Goal: Task Accomplishment & Management: Complete application form

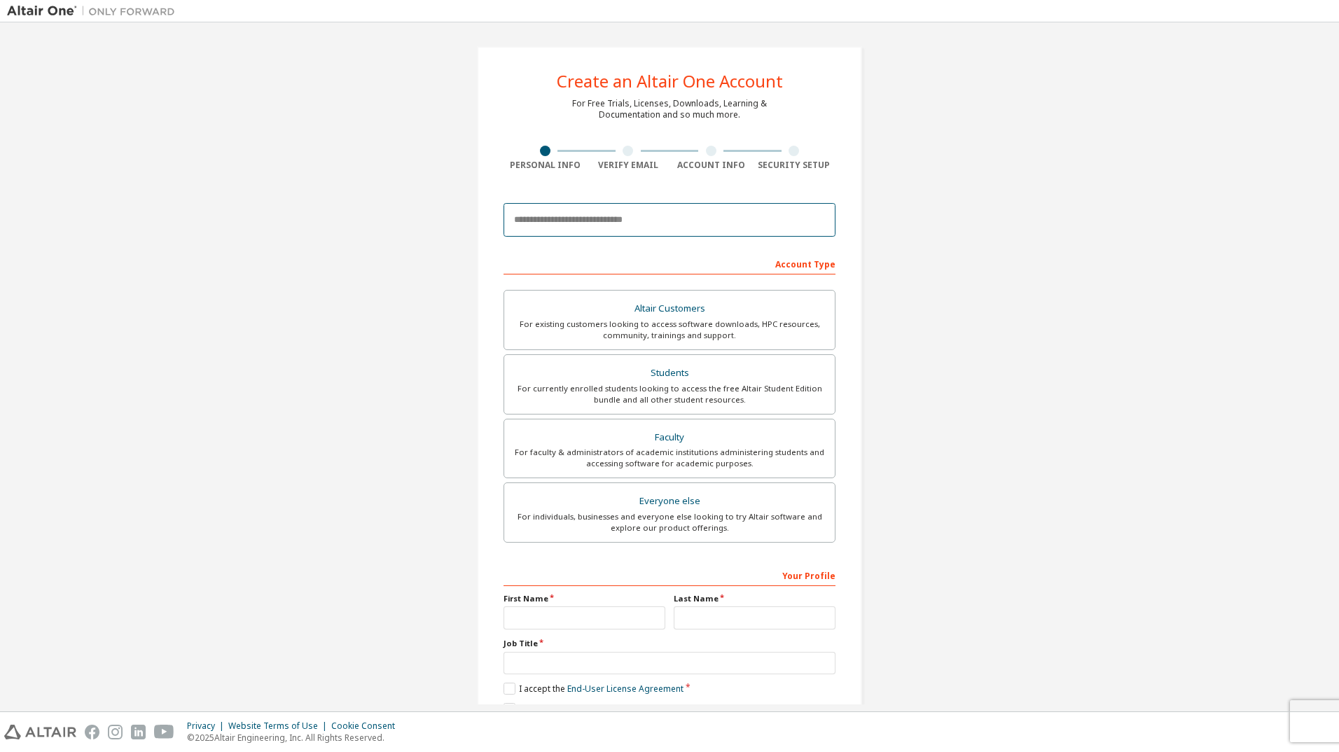
click at [575, 220] on input "email" at bounding box center [669, 220] width 332 height 34
type input "**********"
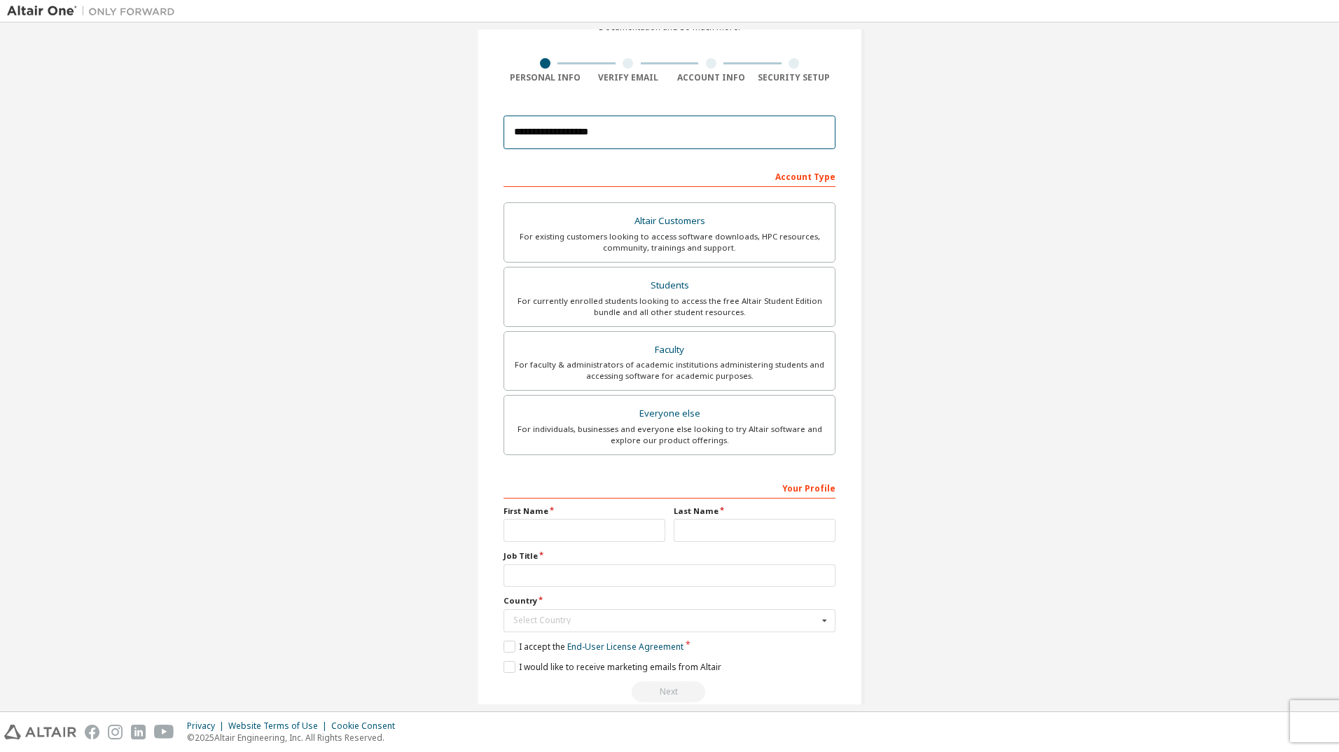
scroll to position [112, 0]
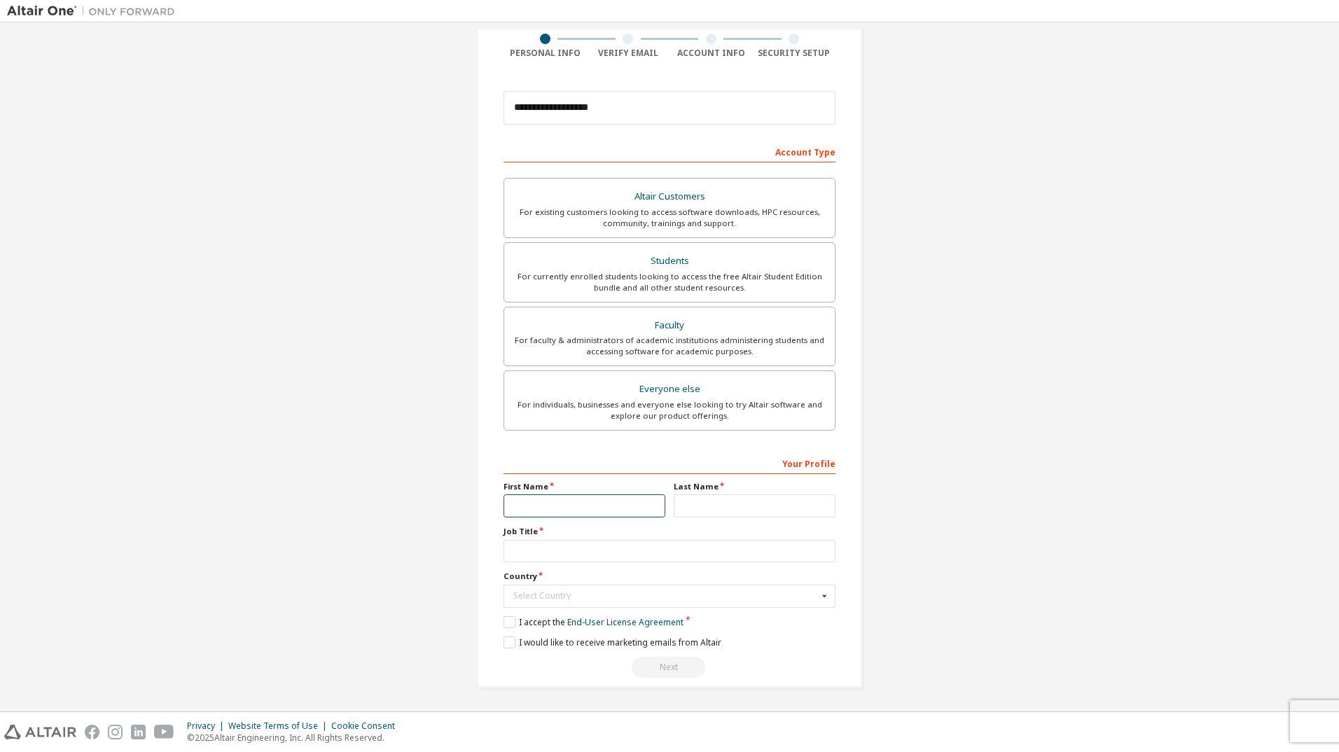
click at [555, 502] on input "text" at bounding box center [584, 505] width 162 height 23
click at [516, 501] on input "text" at bounding box center [584, 505] width 162 height 23
click at [414, 569] on div "**********" at bounding box center [669, 310] width 1325 height 787
click at [521, 552] on input "text" at bounding box center [669, 551] width 332 height 23
click at [541, 596] on div "Select Country" at bounding box center [665, 596] width 305 height 8
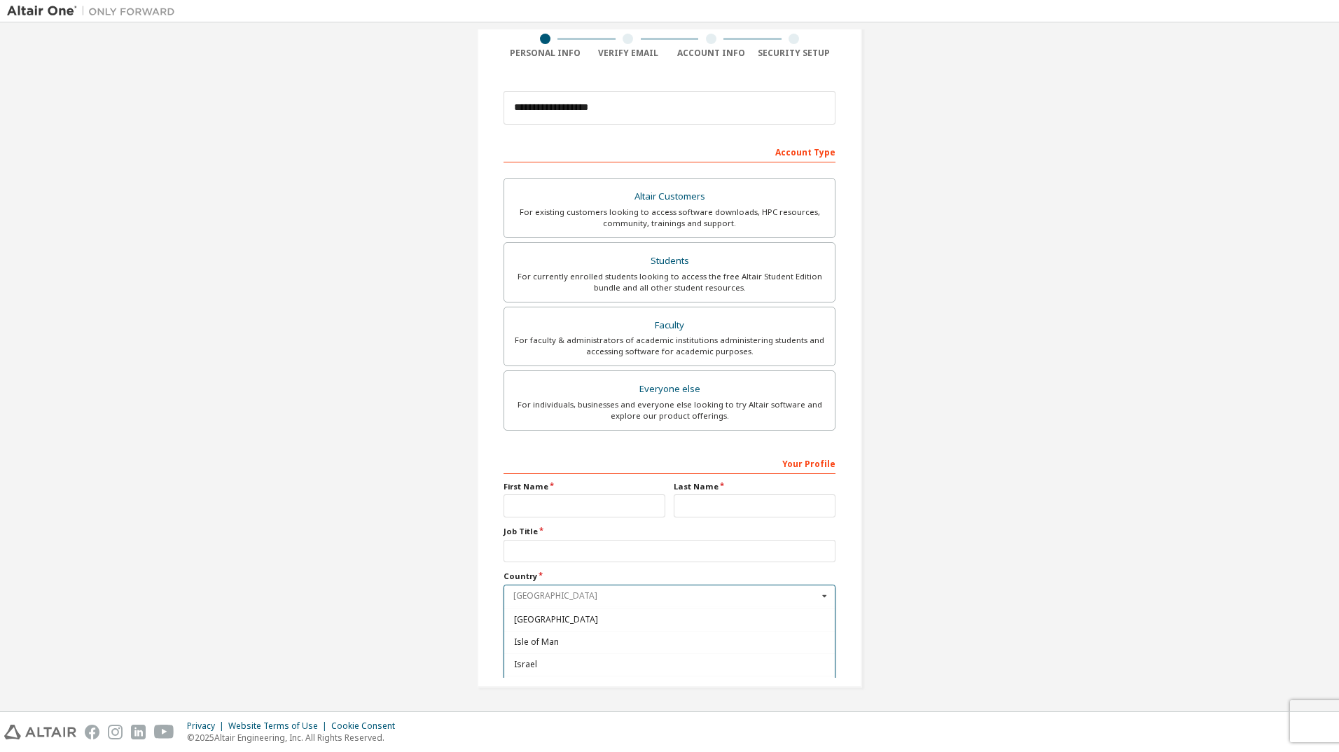
scroll to position [2184, 0]
click at [527, 664] on span "[GEOGRAPHIC_DATA]" at bounding box center [670, 664] width 312 height 8
type input "***"
click at [619, 499] on input "text" at bounding box center [584, 505] width 162 height 23
type input "*****"
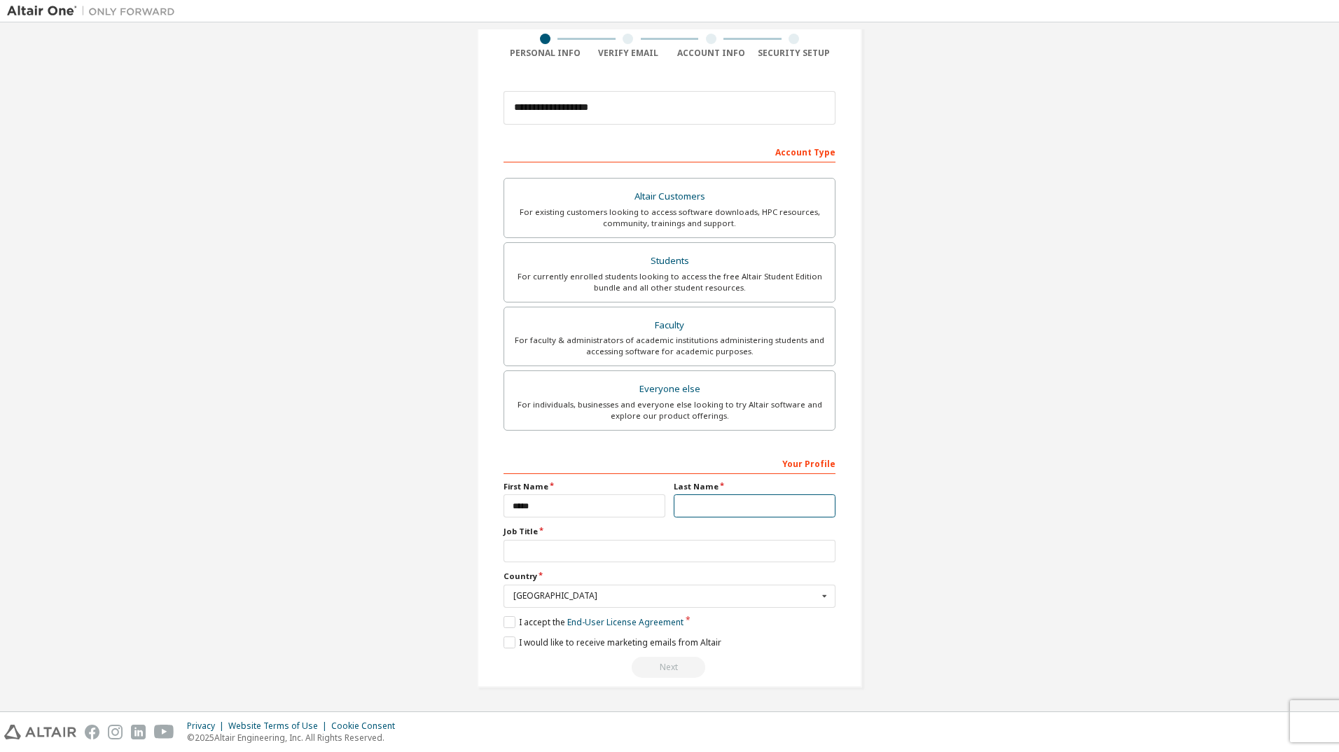
click at [725, 505] on input "text" at bounding box center [755, 505] width 162 height 23
type input "*******"
click at [567, 557] on input "text" at bounding box center [669, 551] width 332 height 23
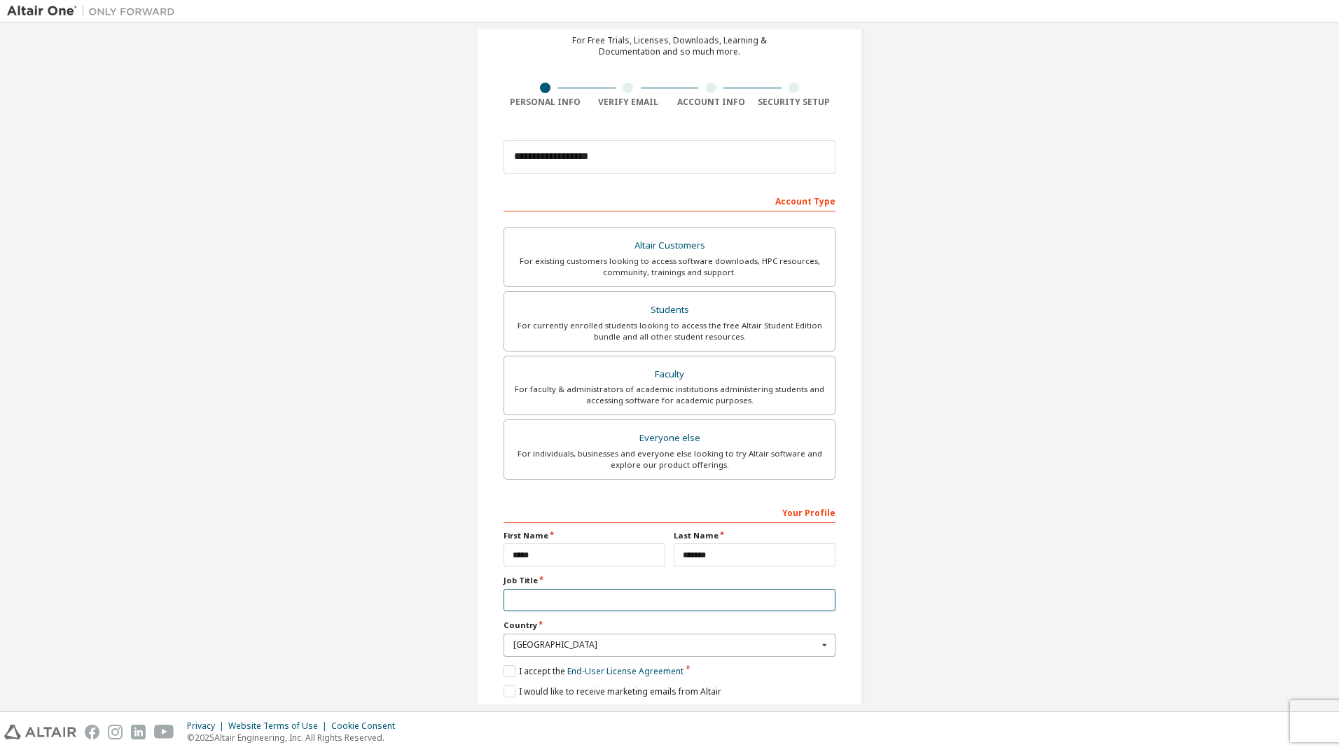
scroll to position [112, 0]
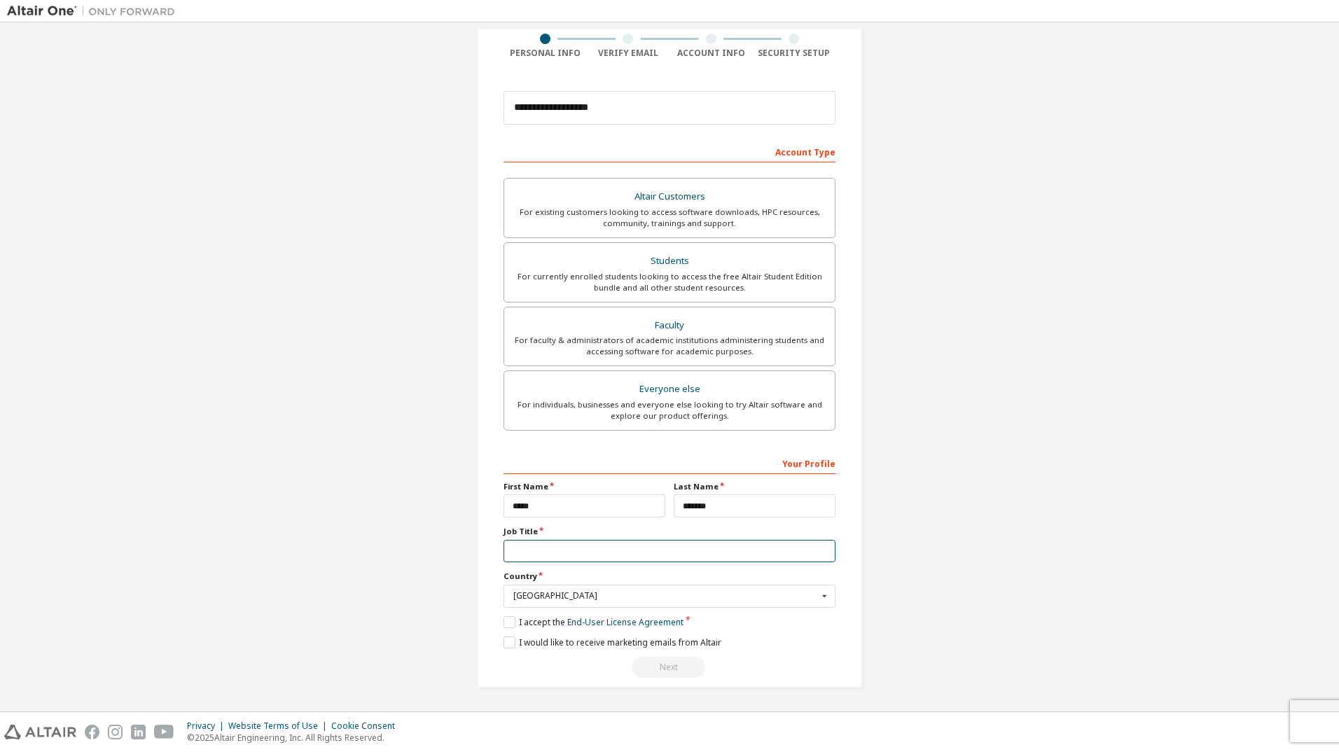
click at [562, 549] on input "text" at bounding box center [669, 551] width 332 height 23
type input "**********"
click at [503, 620] on label "I accept the End-User License Agreement" at bounding box center [593, 622] width 180 height 12
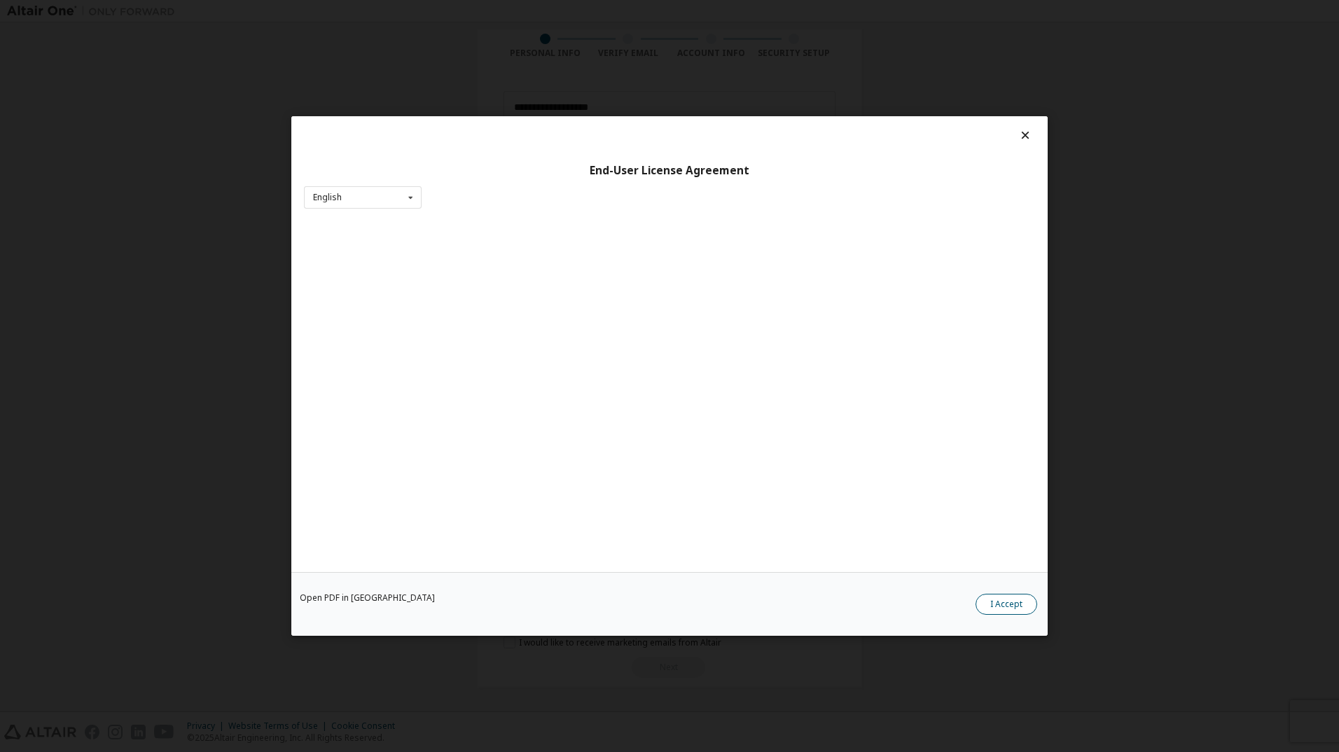
click at [998, 595] on button "I Accept" at bounding box center [1006, 604] width 62 height 21
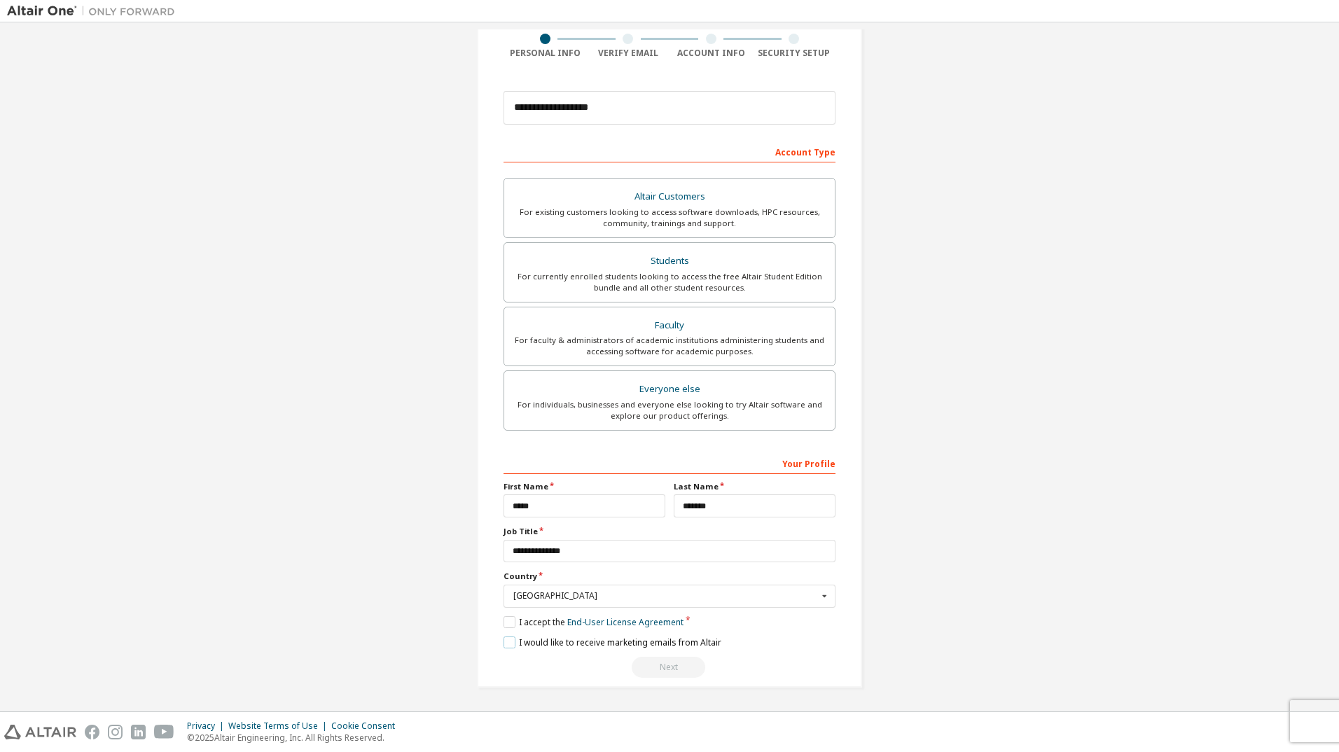
click at [510, 639] on label "I would like to receive marketing emails from Altair" at bounding box center [612, 642] width 218 height 12
click at [507, 640] on label "I would like to receive marketing emails from Altair" at bounding box center [612, 642] width 218 height 12
click at [668, 671] on div "Next" at bounding box center [669, 667] width 332 height 21
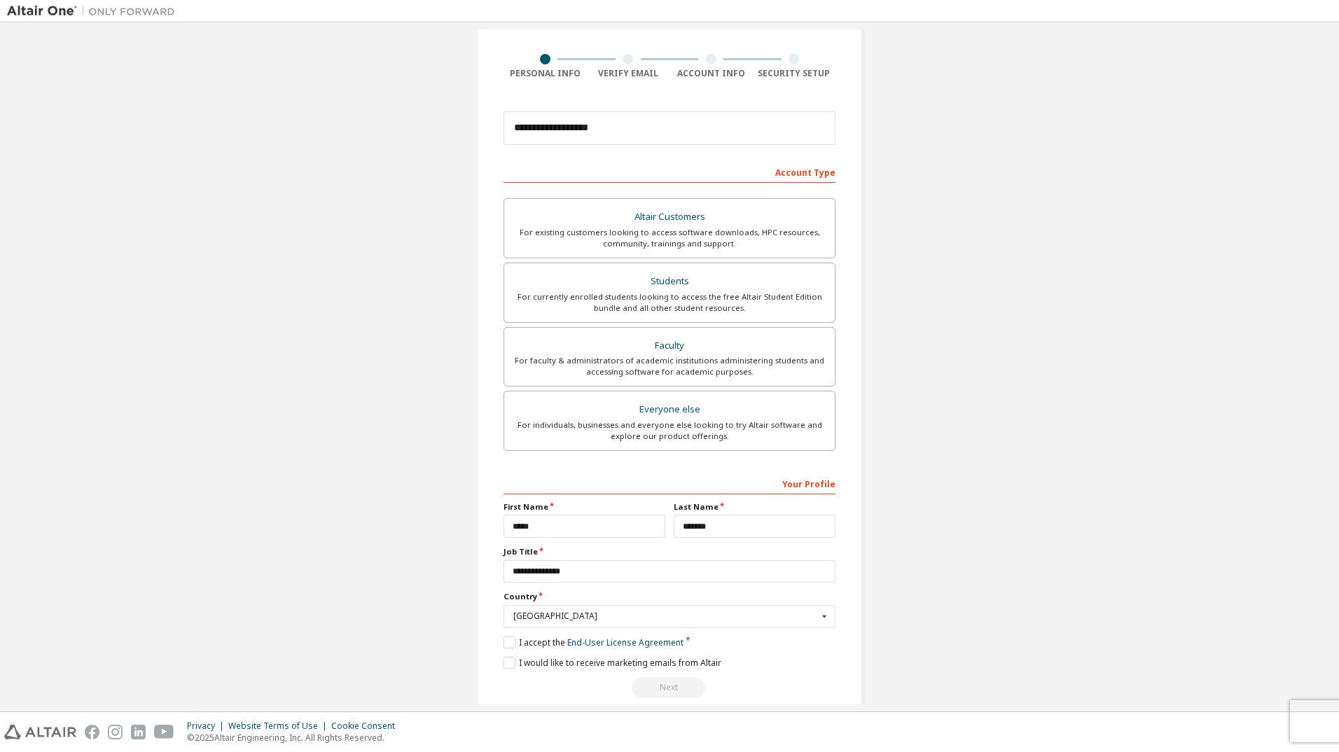
scroll to position [0, 0]
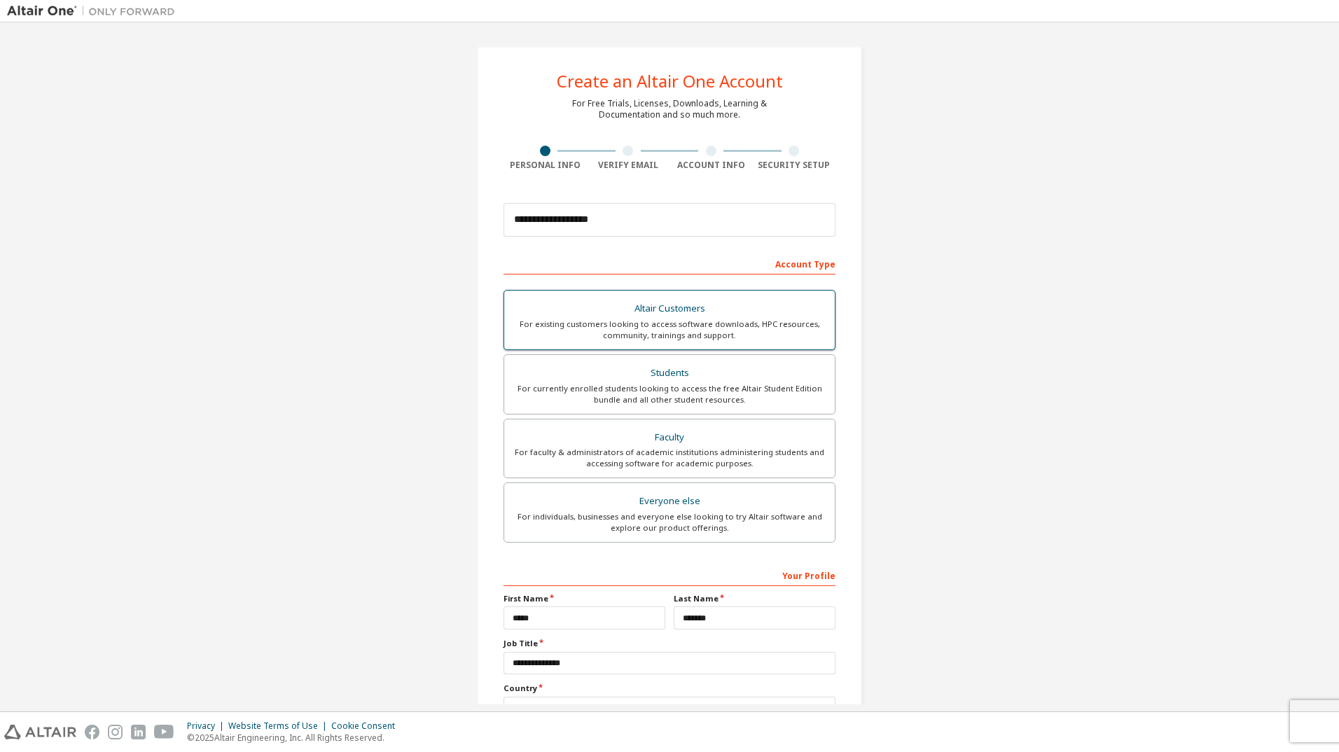
click at [708, 340] on div "For existing customers looking to access software downloads, HPC resources, com…" at bounding box center [670, 330] width 314 height 22
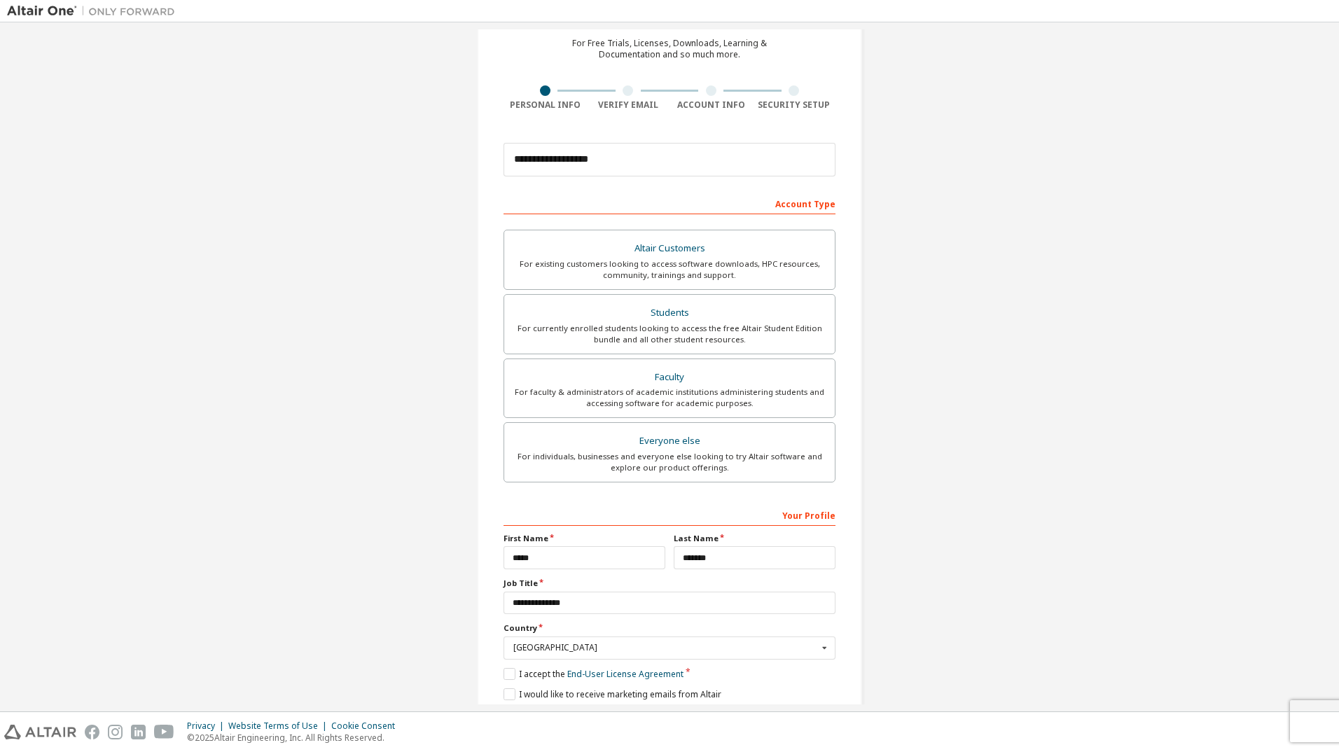
scroll to position [112, 0]
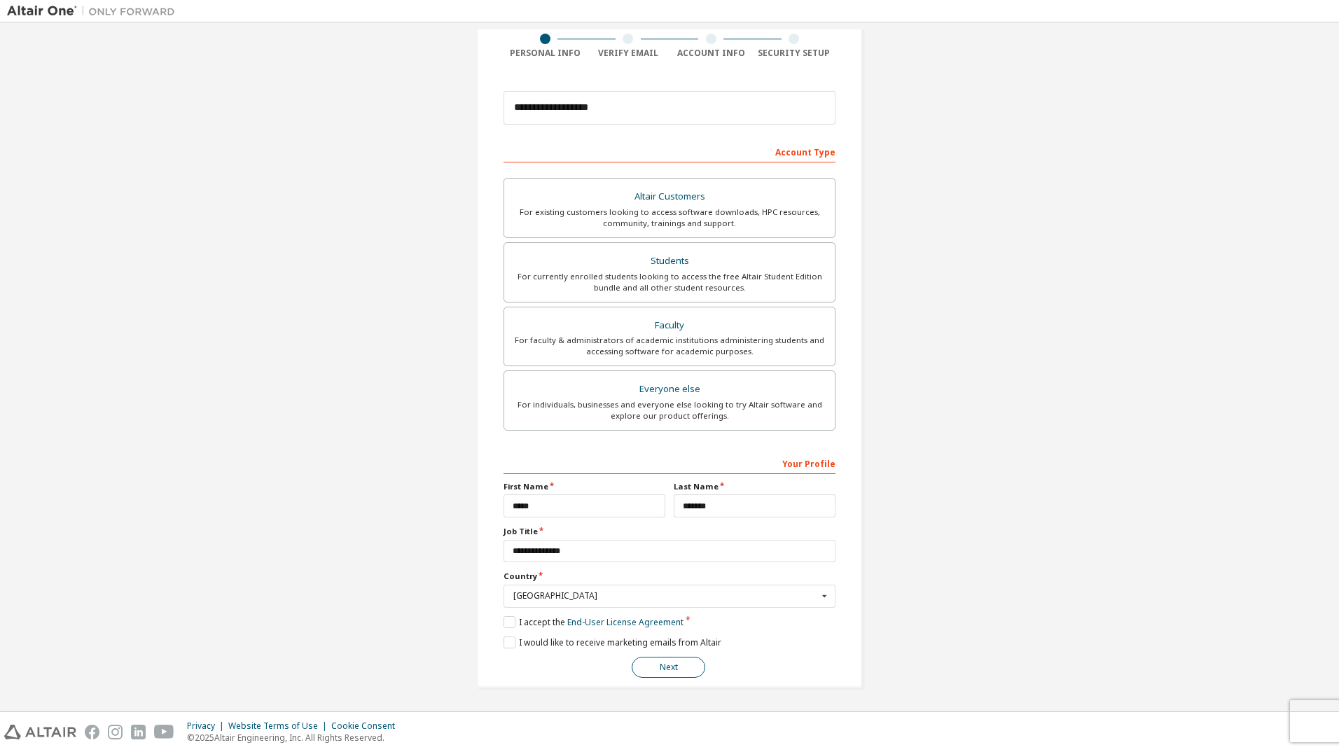
click at [680, 662] on button "Next" at bounding box center [669, 667] width 74 height 21
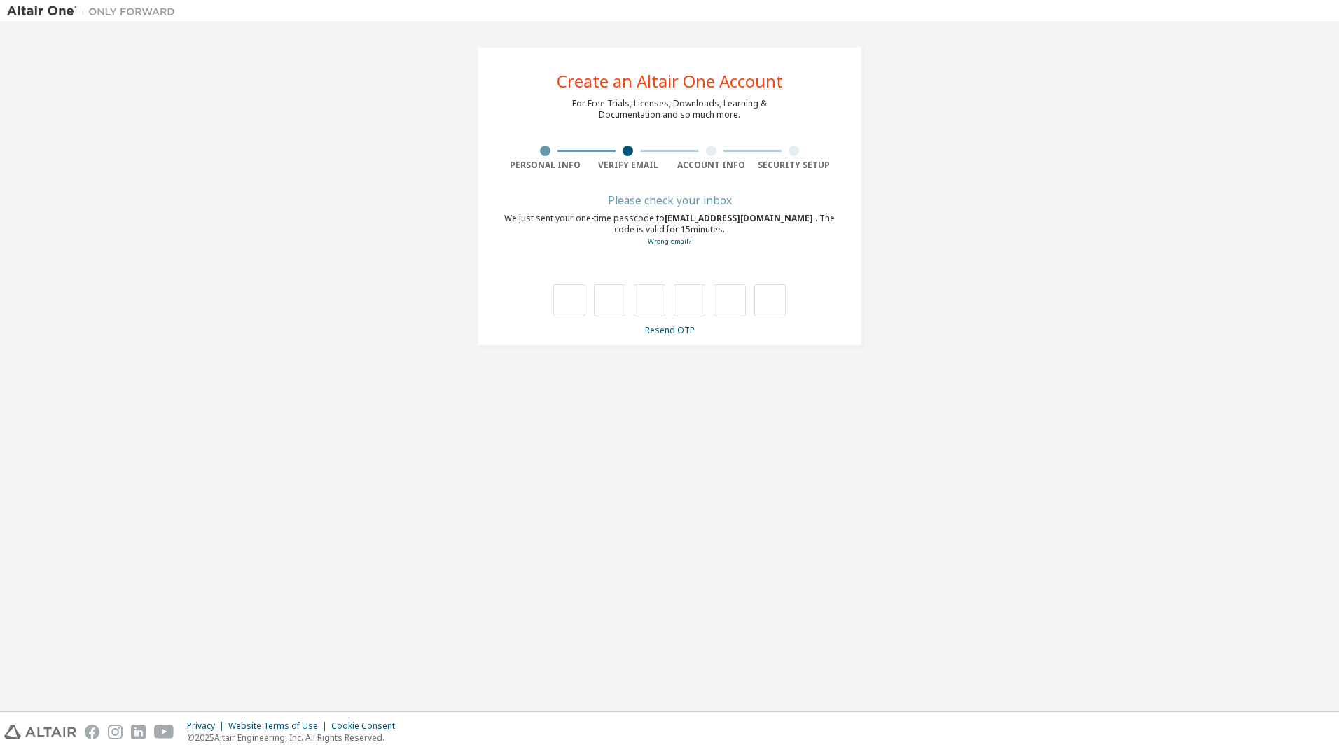
scroll to position [0, 0]
click at [575, 299] on input "text" at bounding box center [569, 300] width 32 height 32
type input "*"
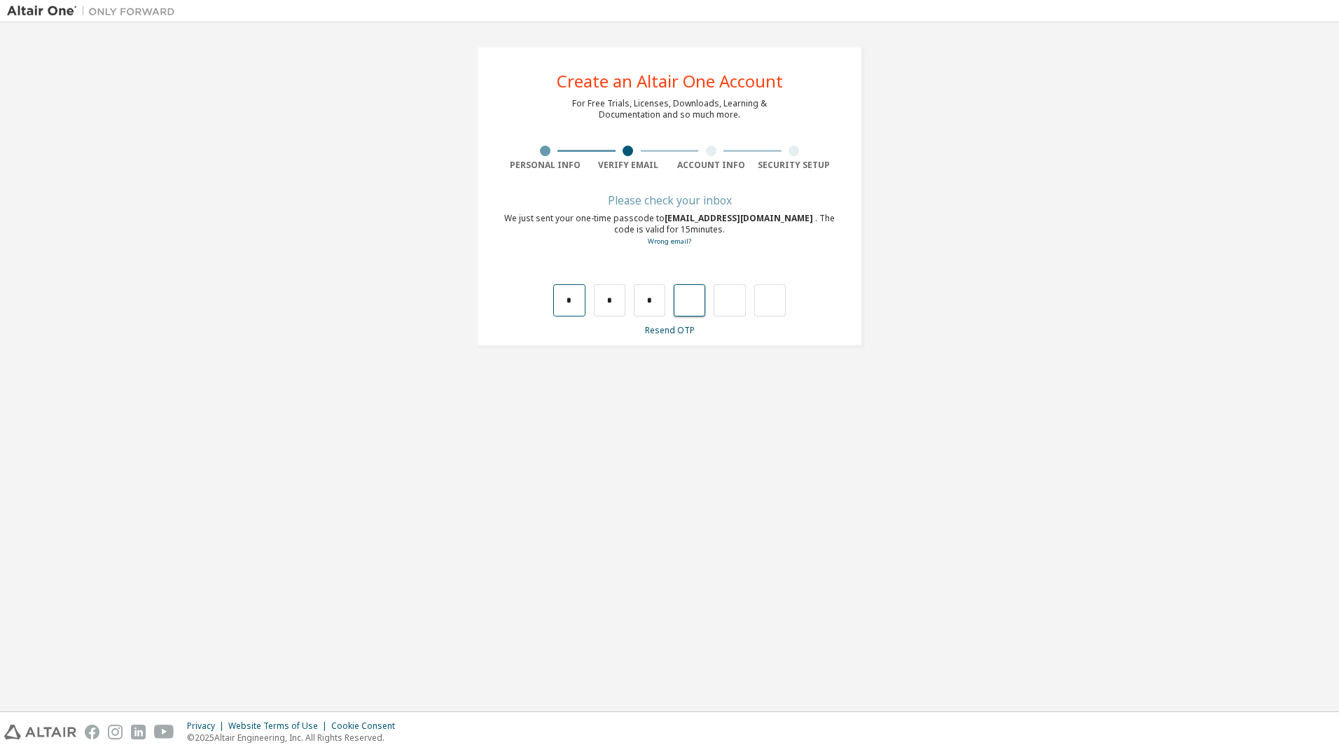
type input "*"
